Goal: Information Seeking & Learning: Check status

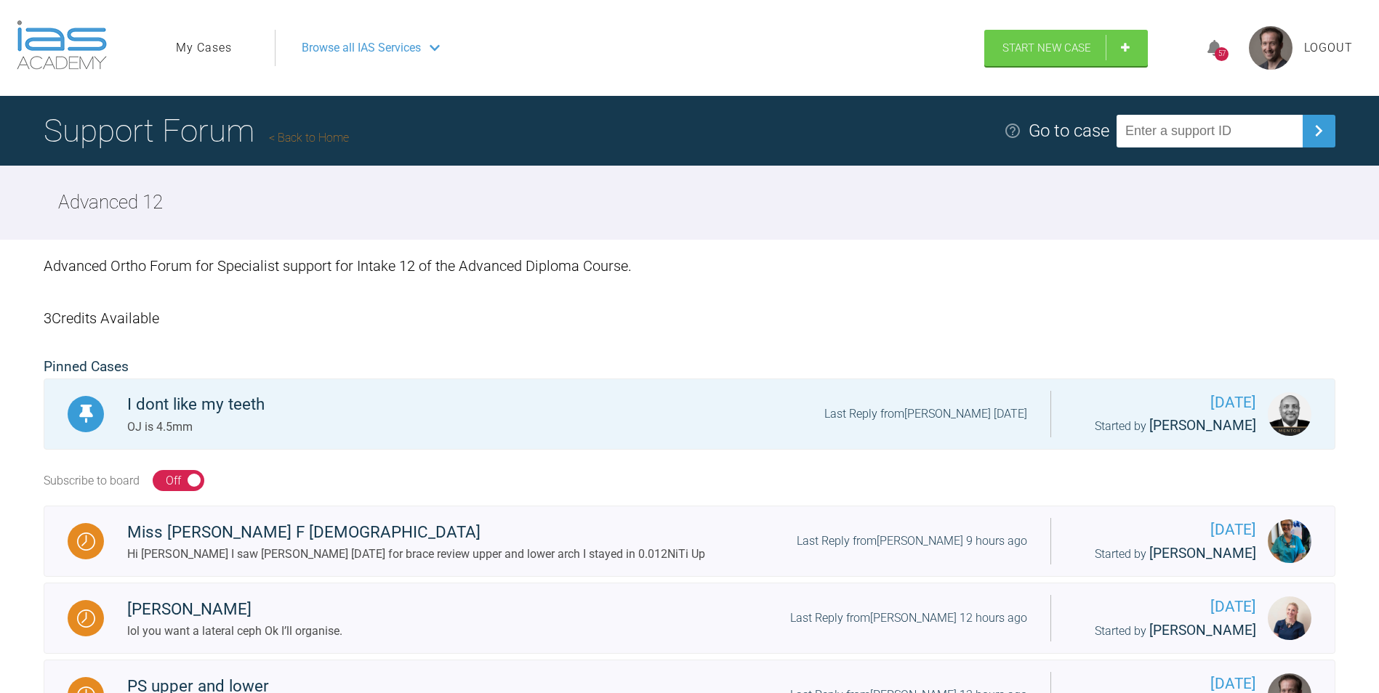
click at [1207, 50] on icon at bounding box center [1214, 48] width 15 height 17
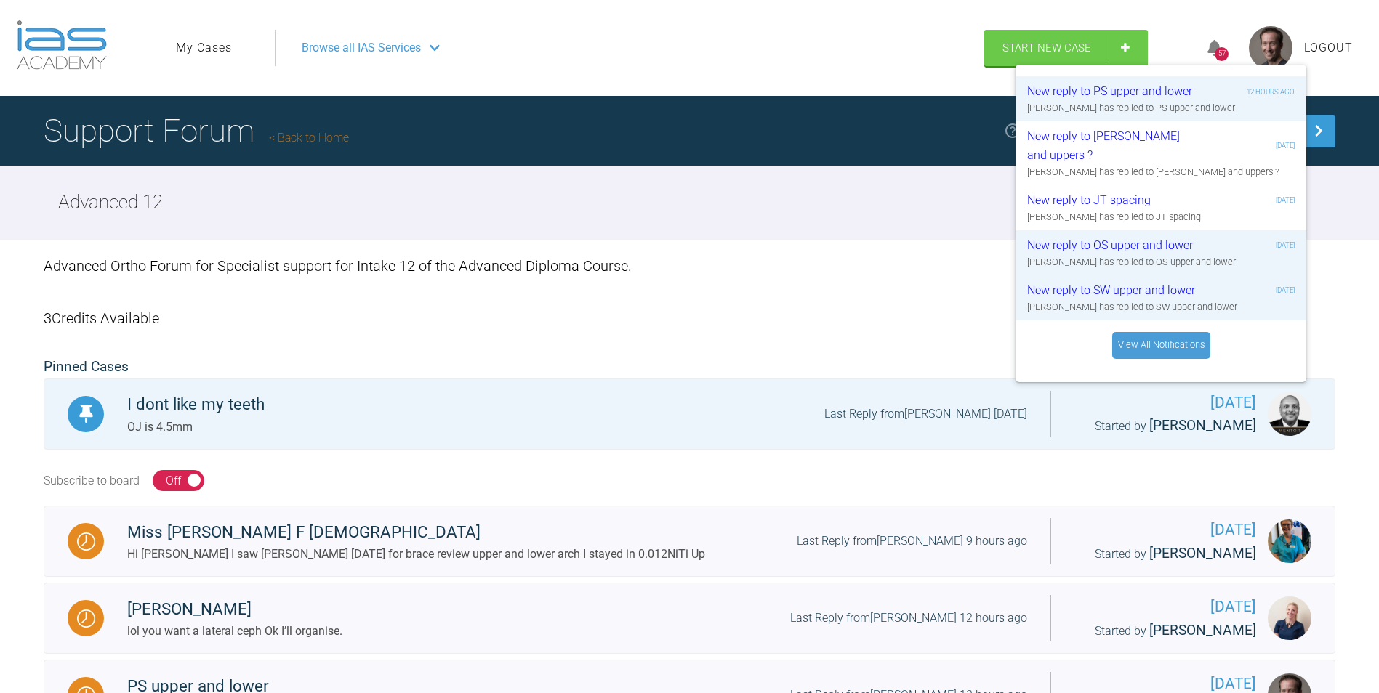
click at [1165, 343] on link "View All Notifications" at bounding box center [1161, 345] width 98 height 26
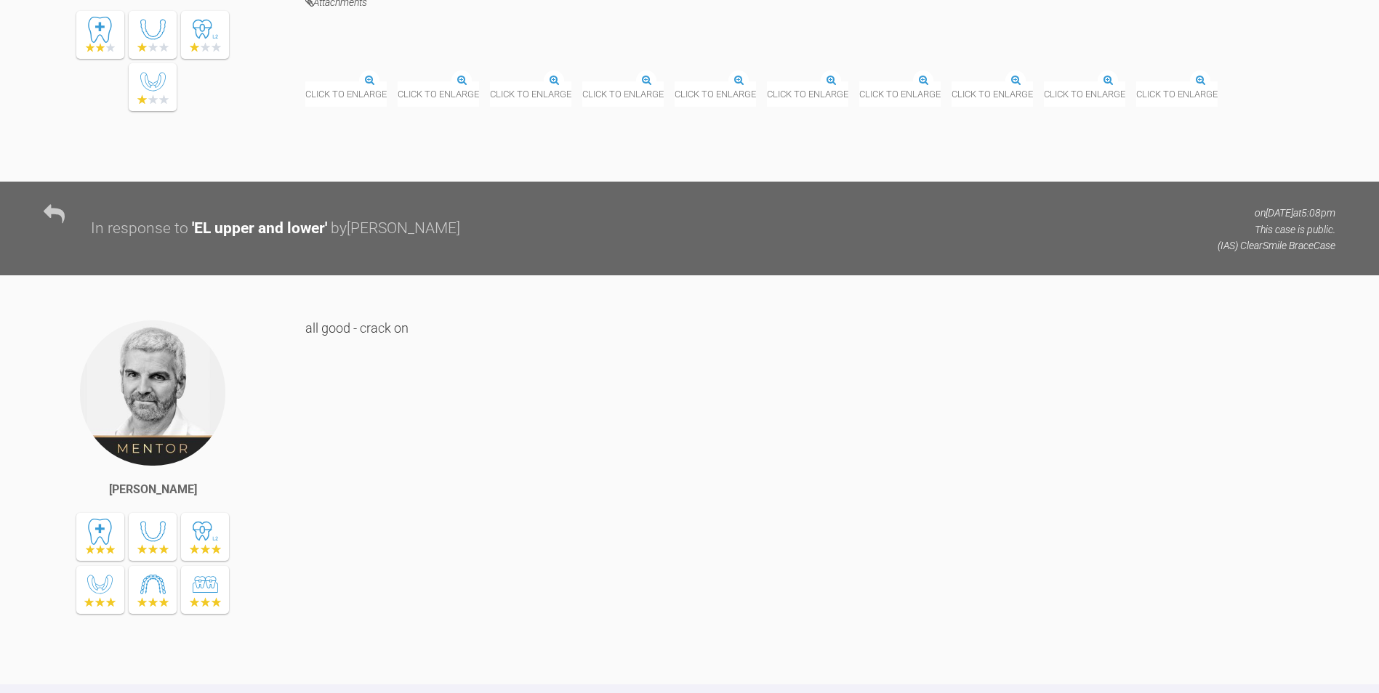
scroll to position [2555, 0]
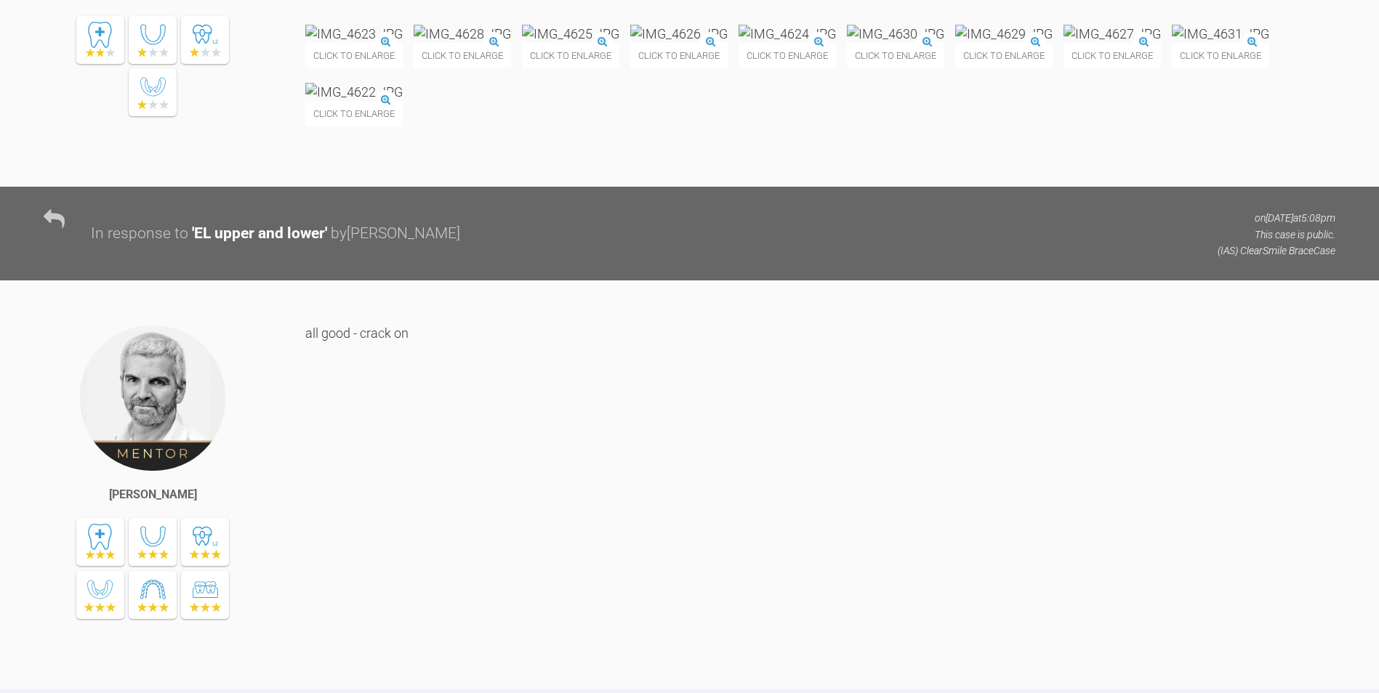
click at [1171, 43] on img at bounding box center [1219, 34] width 97 height 18
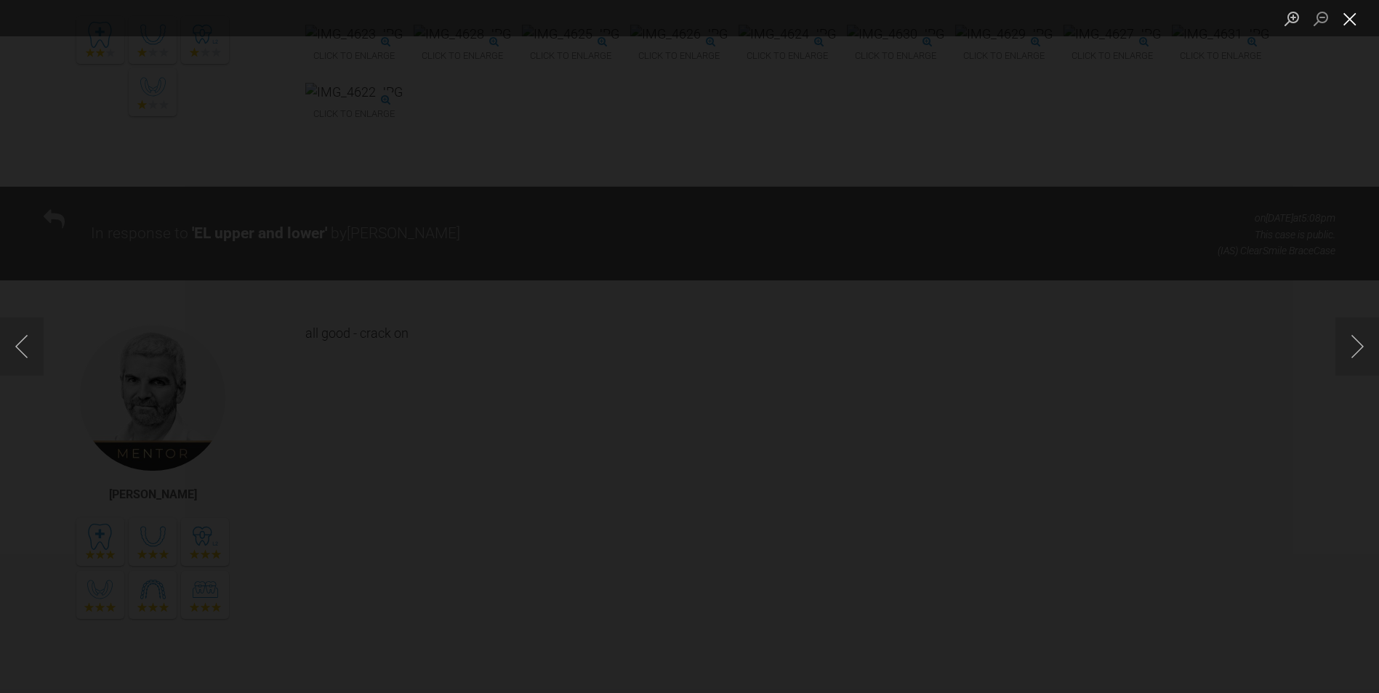
click at [1362, 23] on button "Close lightbox" at bounding box center [1349, 18] width 29 height 25
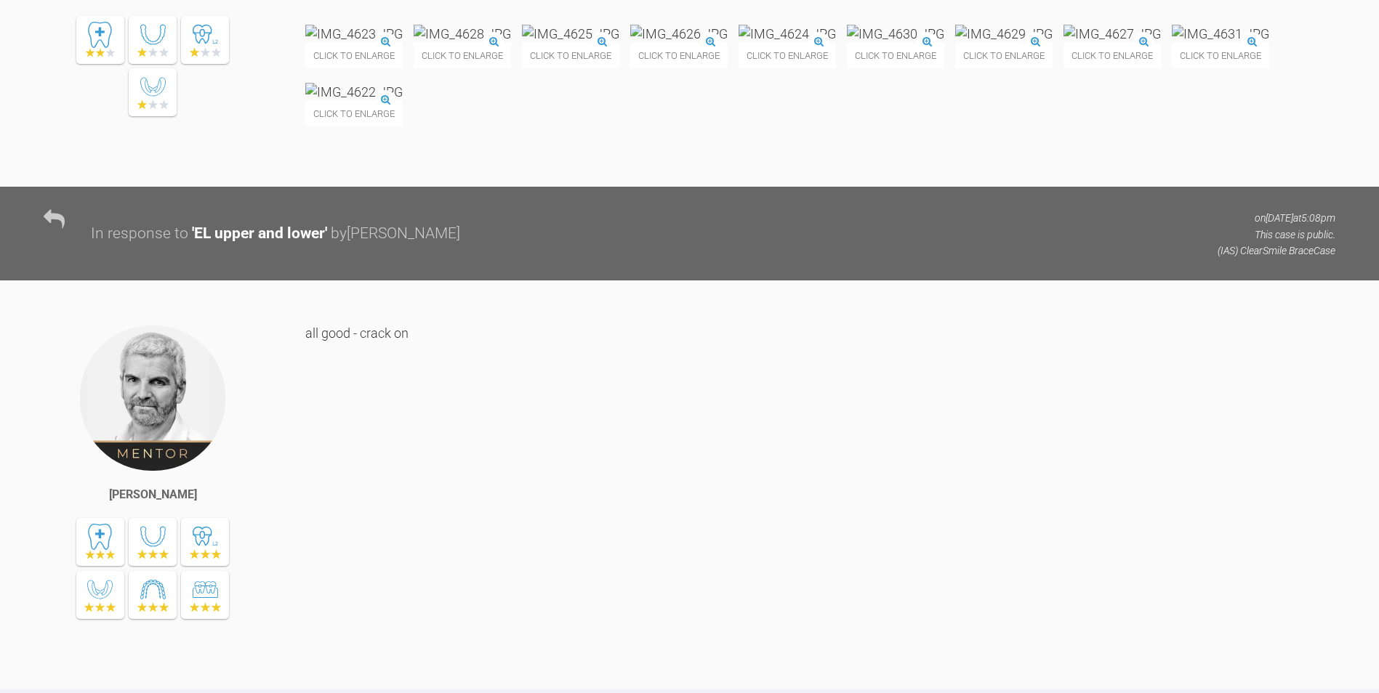
click at [955, 43] on img at bounding box center [1003, 34] width 97 height 18
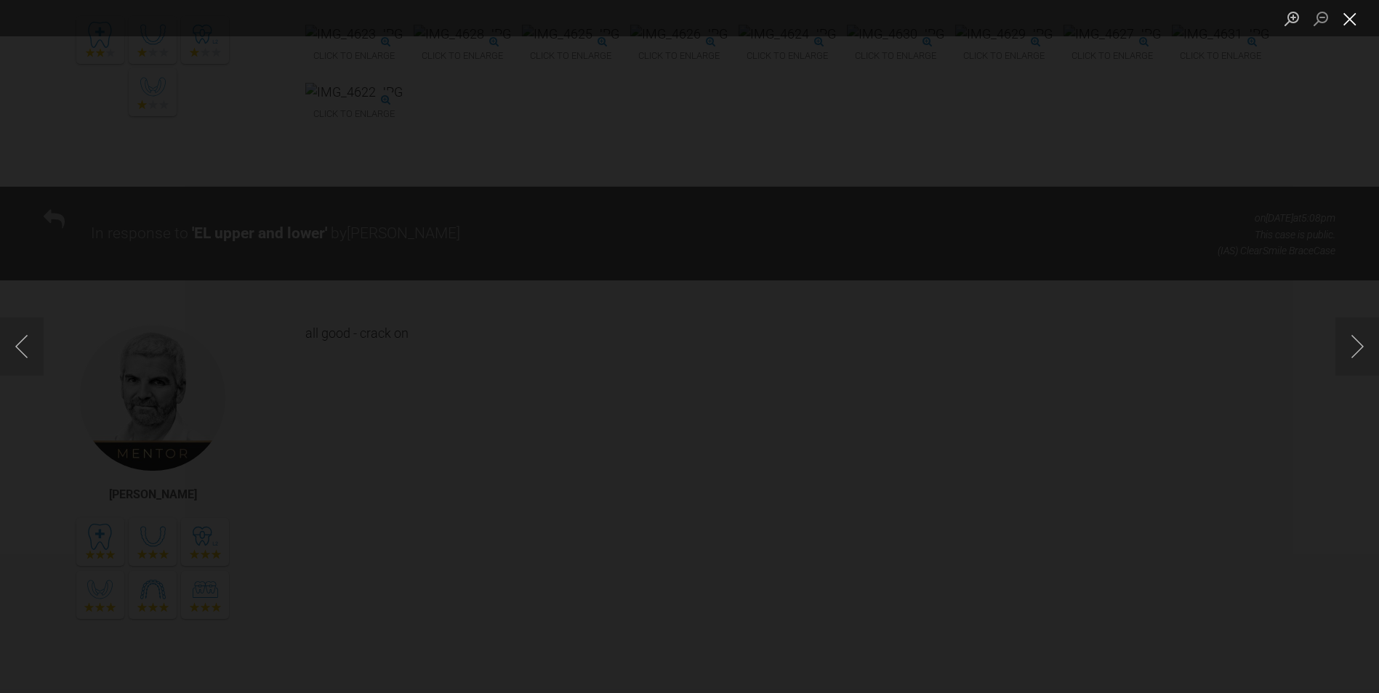
click at [1347, 20] on button "Close lightbox" at bounding box center [1349, 18] width 29 height 25
